Goal: Task Accomplishment & Management: Manage account settings

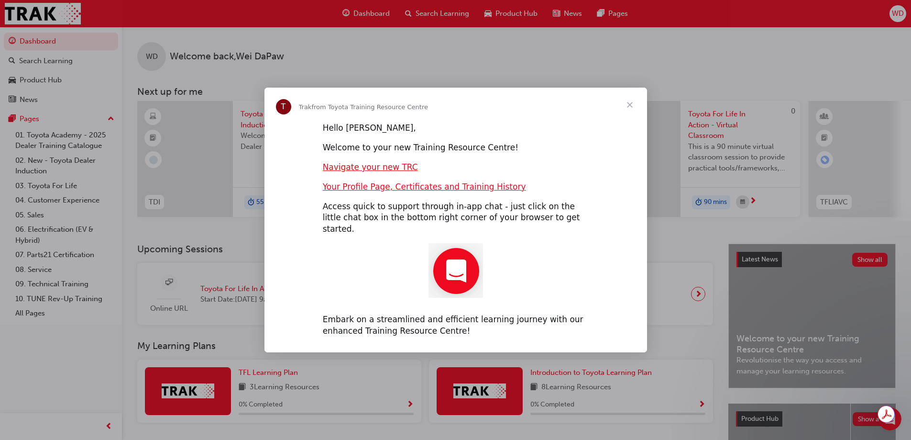
click at [632, 108] on span "Close" at bounding box center [630, 105] width 34 height 34
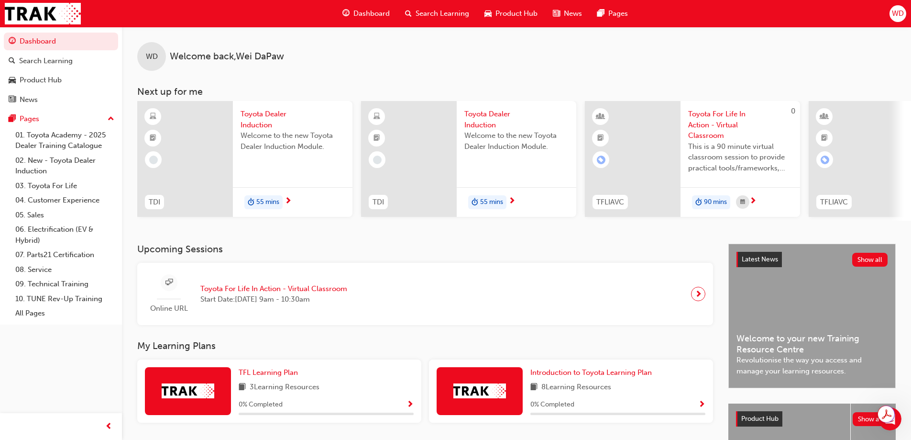
click at [898, 18] on span "WD" at bounding box center [898, 13] width 12 height 11
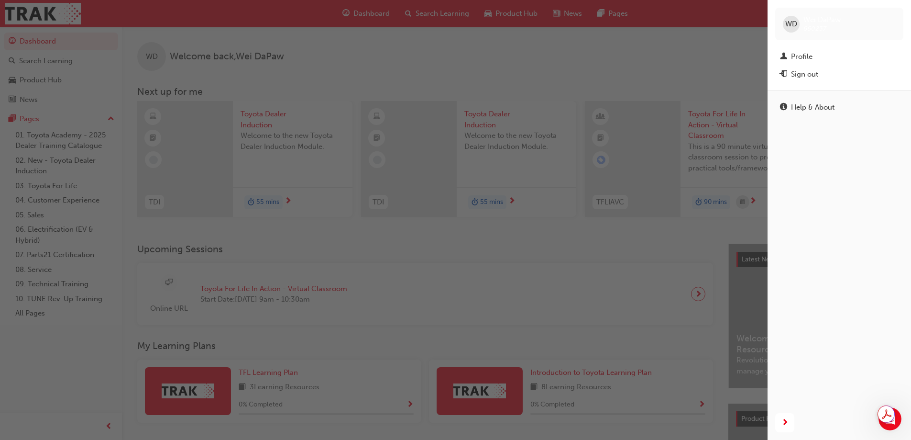
click at [633, 62] on div "button" at bounding box center [384, 220] width 768 height 440
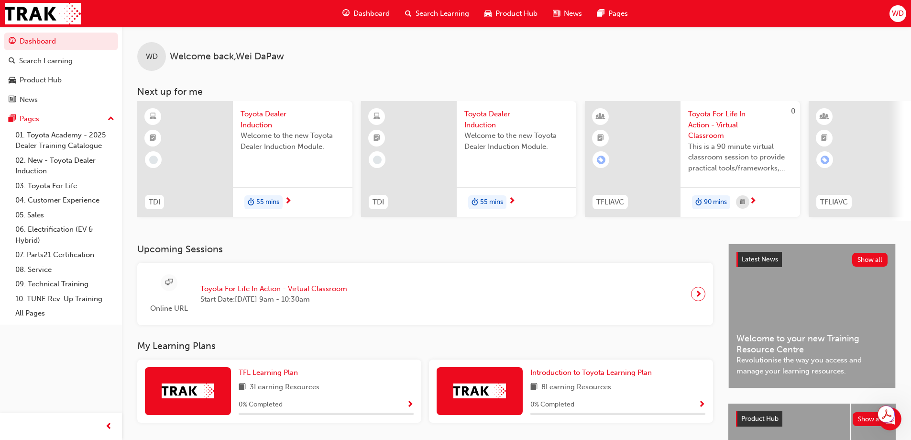
click at [890, 13] on div "WD" at bounding box center [898, 13] width 17 height 17
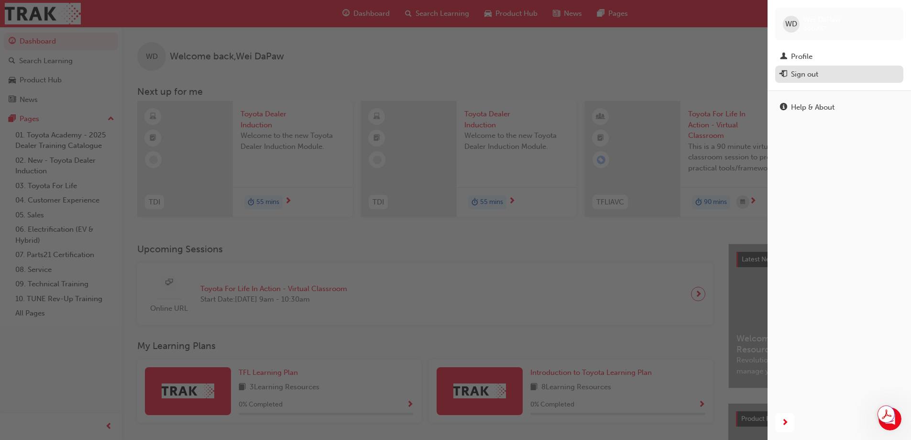
click at [819, 75] on div "Sign out" at bounding box center [839, 74] width 119 height 12
